Goal: Task Accomplishment & Management: Manage account settings

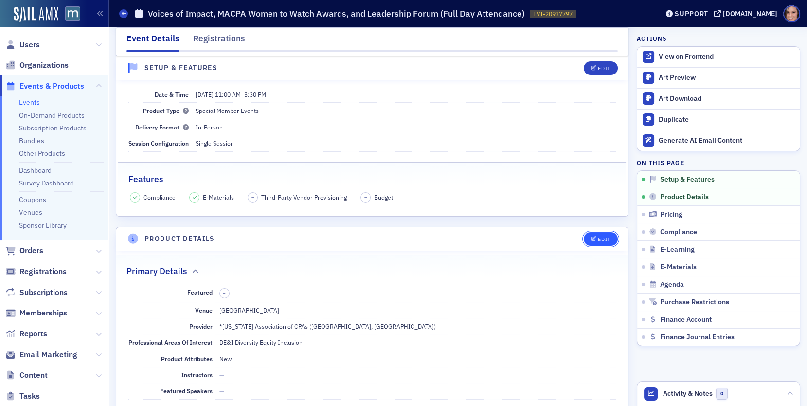
click at [601, 237] on div "Edit" at bounding box center [604, 238] width 12 height 5
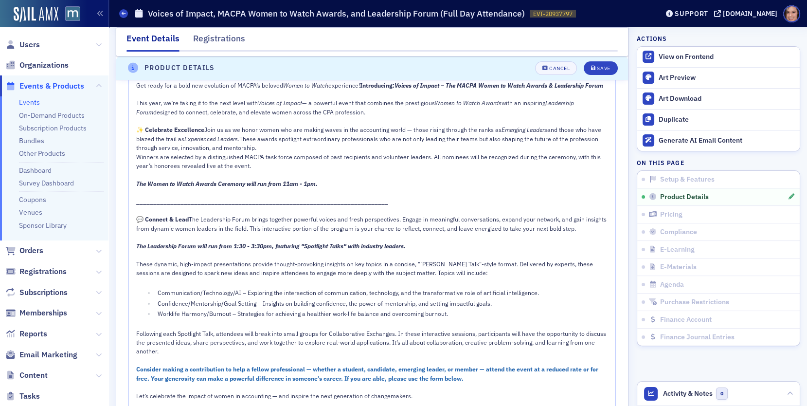
scroll to position [896, 0]
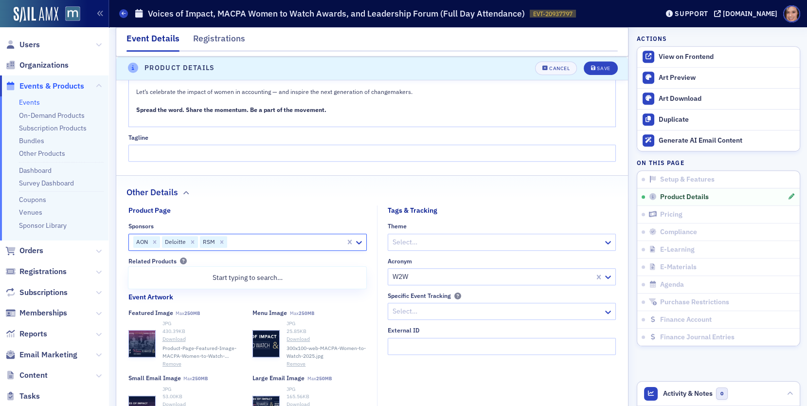
click at [251, 248] on div at bounding box center [286, 242] width 117 height 12
type input "ramp"
click at [223, 278] on div "Ramp" at bounding box center [247, 277] width 226 height 10
click at [598, 71] on div "Save" at bounding box center [603, 68] width 13 height 5
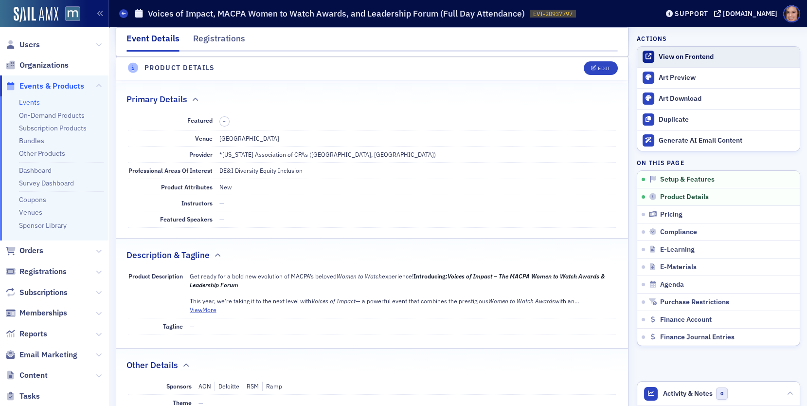
scroll to position [233, 0]
click at [670, 53] on div "View on Frontend" at bounding box center [727, 57] width 136 height 9
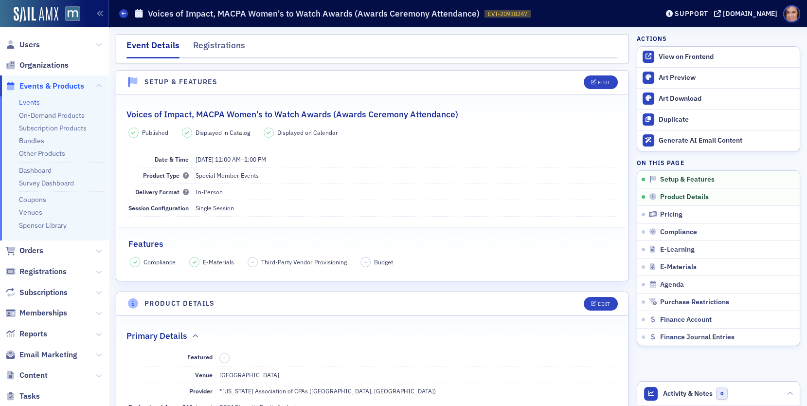
scroll to position [459, 0]
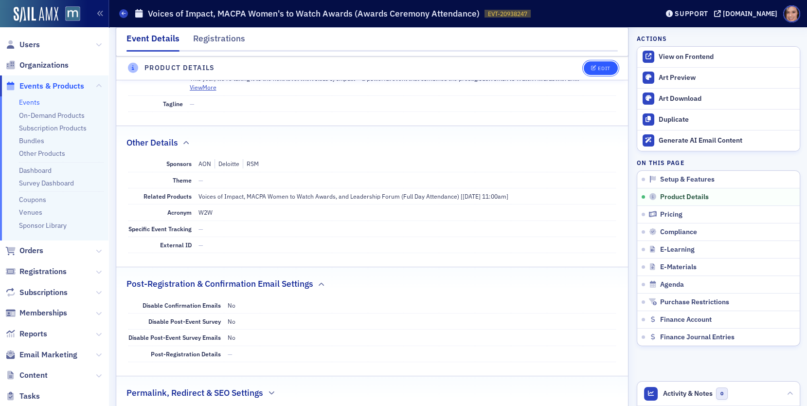
click at [596, 69] on icon "button" at bounding box center [594, 68] width 6 height 5
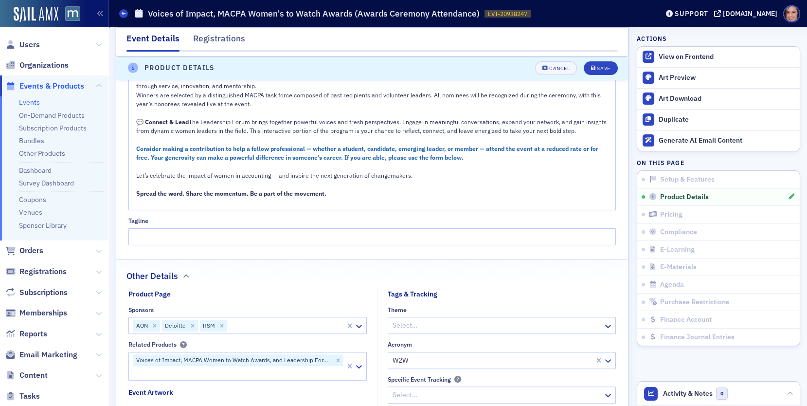
scroll to position [772, 0]
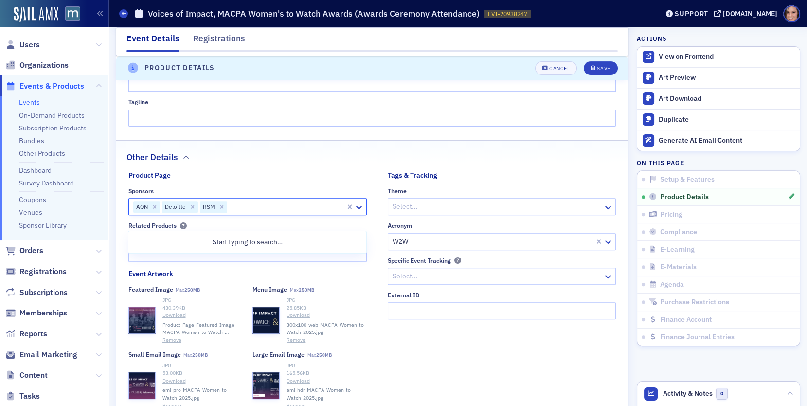
click at [276, 213] on div at bounding box center [286, 206] width 117 height 12
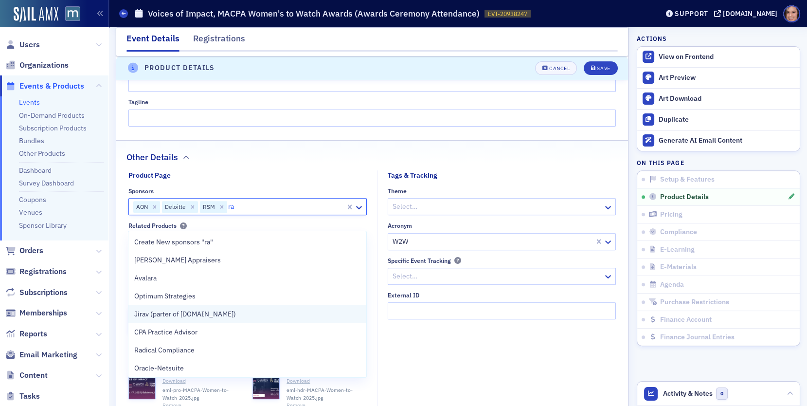
type input "ram"
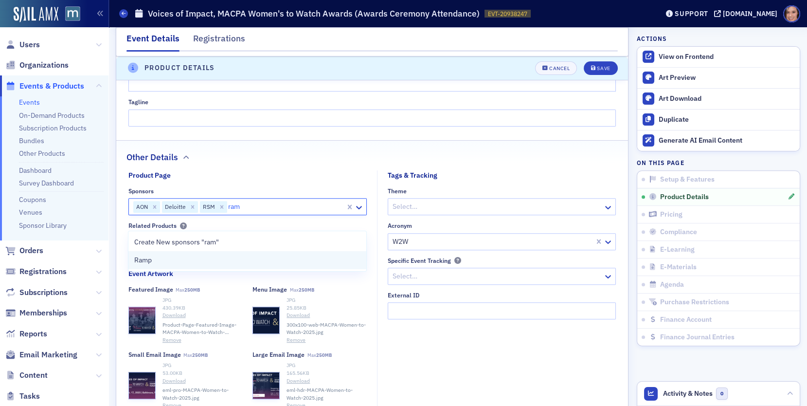
click at [208, 255] on div "Ramp" at bounding box center [247, 260] width 226 height 10
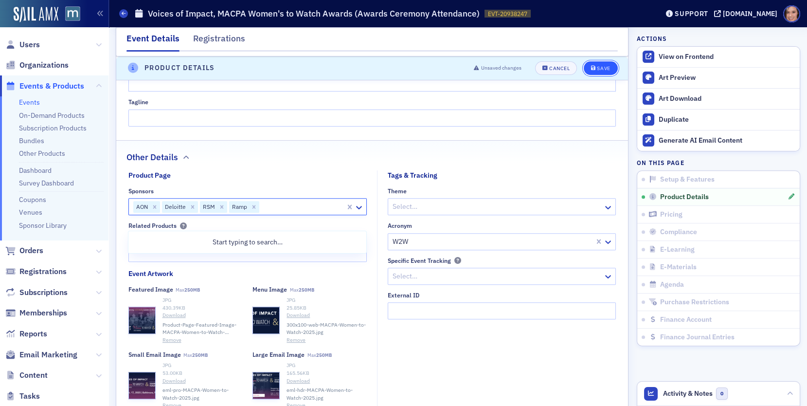
click at [602, 61] on button "Save" at bounding box center [601, 68] width 34 height 14
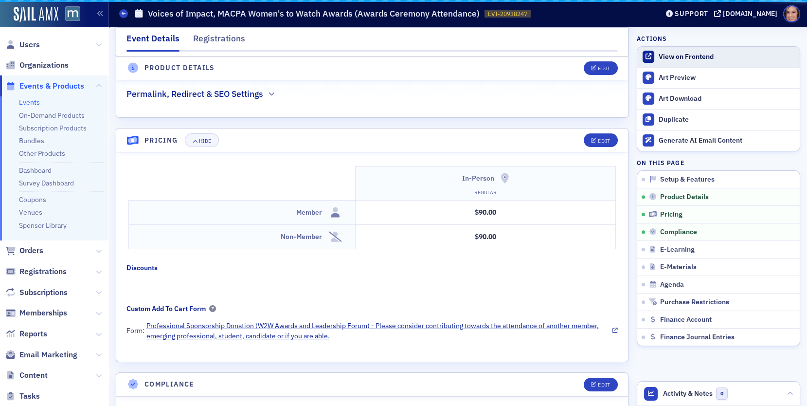
scroll to position [629, 0]
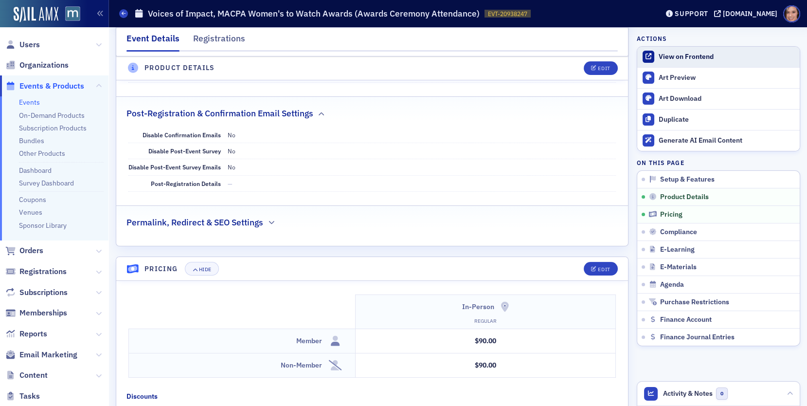
click at [674, 51] on link "View on Frontend" at bounding box center [718, 57] width 162 height 20
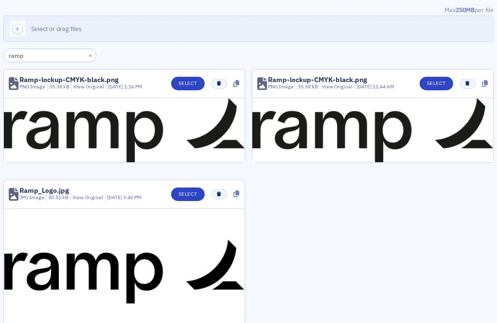
type input "ramp"
click at [187, 92] on header "Ramp-lockup-CMYK-black.png PNG Image 35.38 kB View Original 11/4/2024 1:16 PM S…" at bounding box center [124, 84] width 241 height 29
click at [187, 85] on button "Select" at bounding box center [188, 84] width 34 height 14
